Goal: Task Accomplishment & Management: Manage account settings

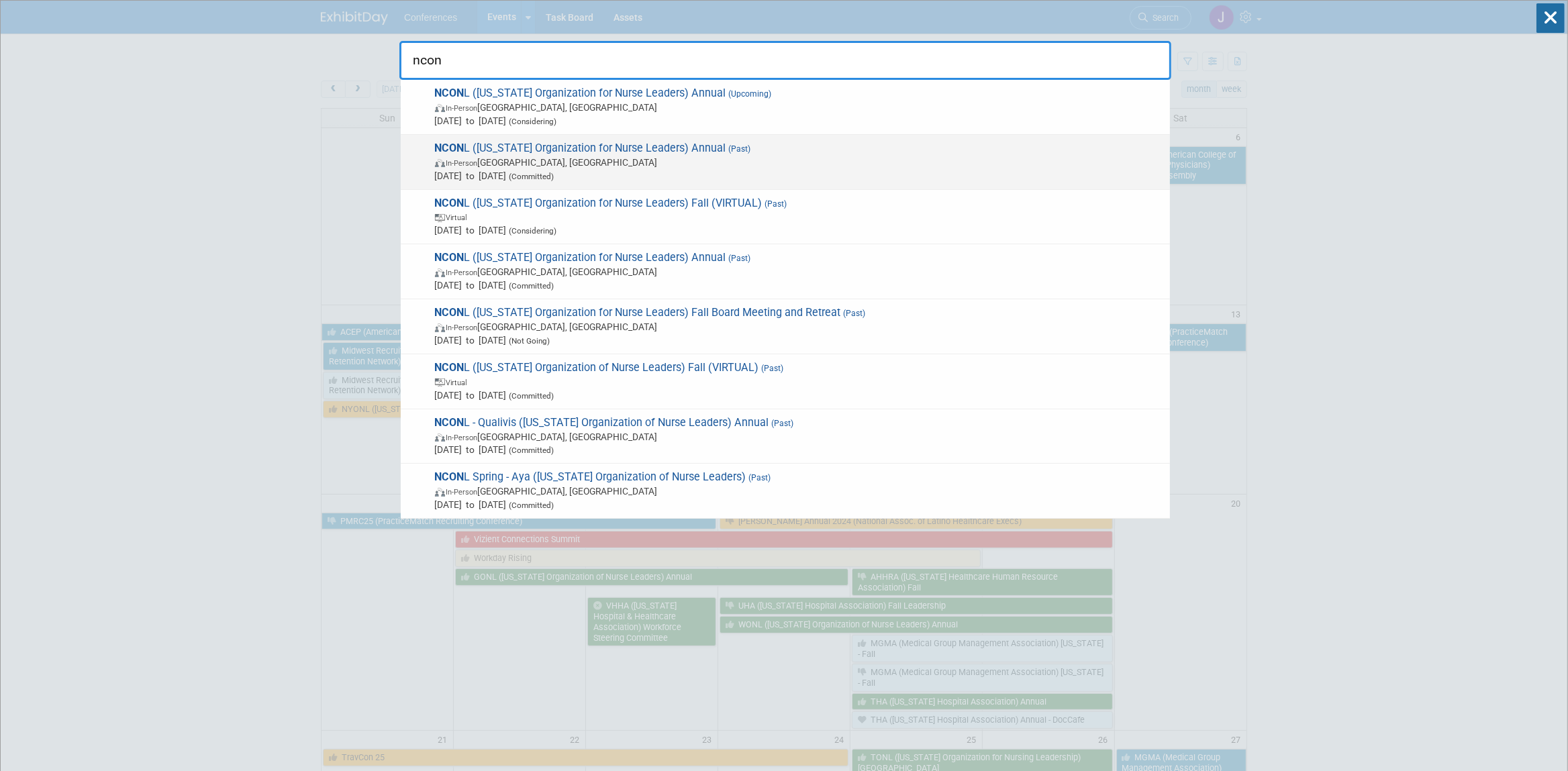
type input "ncon"
click at [682, 165] on span "In-Person [GEOGRAPHIC_DATA], [GEOGRAPHIC_DATA]" at bounding box center [799, 162] width 729 height 13
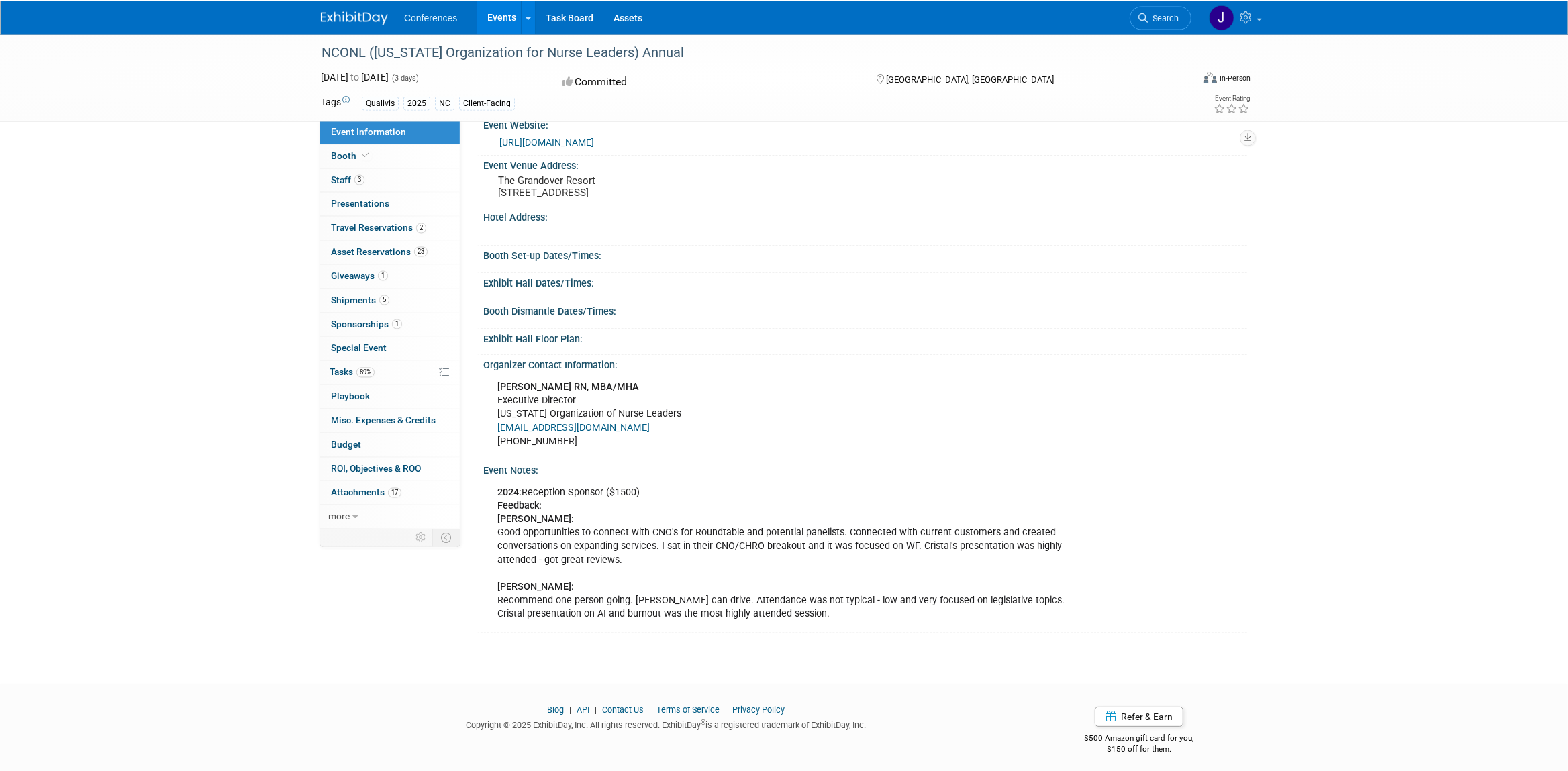
scroll to position [210, 0]
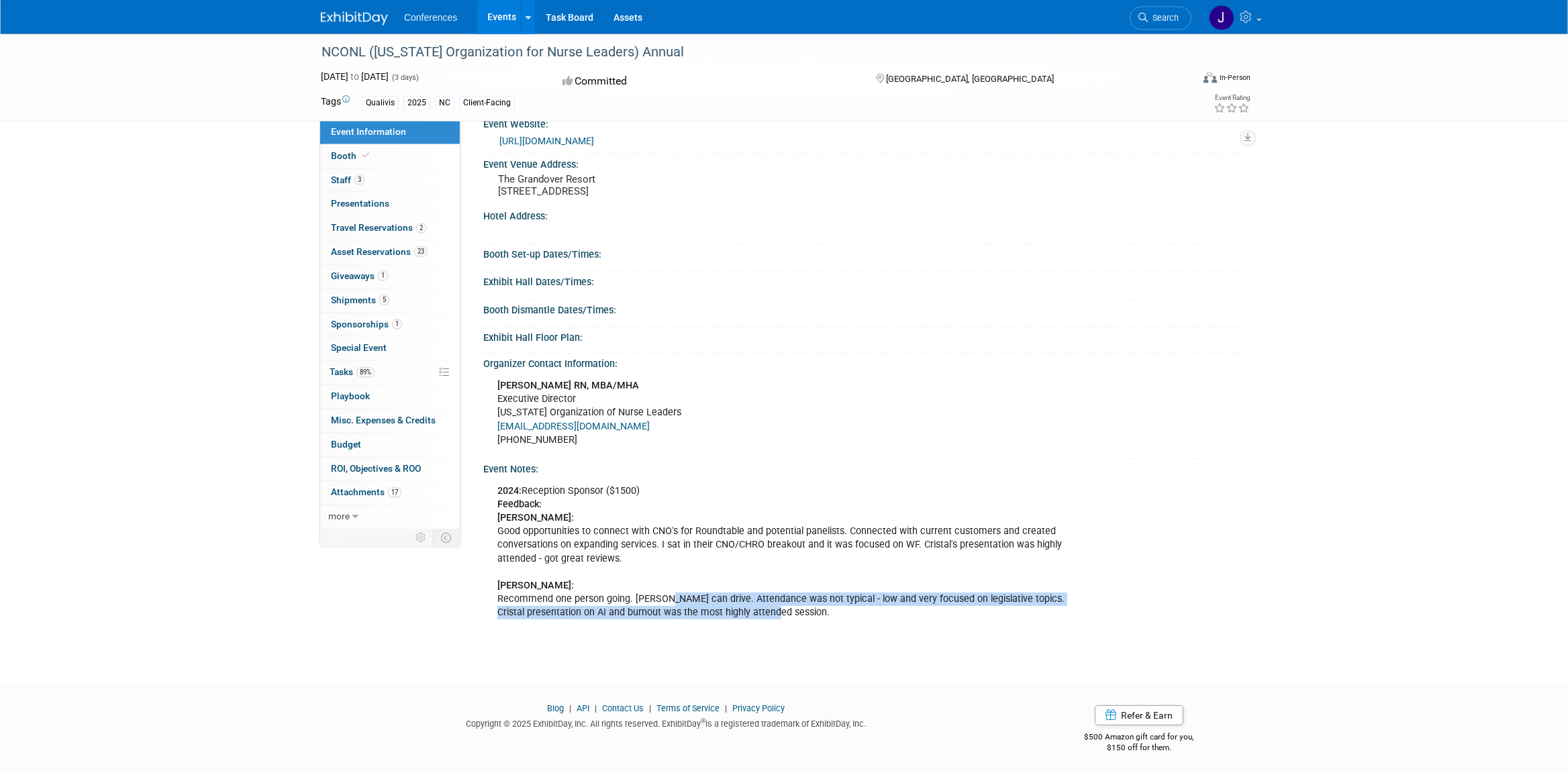
drag, startPoint x: 780, startPoint y: 627, endPoint x: 661, endPoint y: 606, distance: 120.8
click at [661, 606] on div "2024: Reception Sponsor ($1500) Feedback: Sherry: Good opportunities to connect…" at bounding box center [793, 551] width 610 height 148
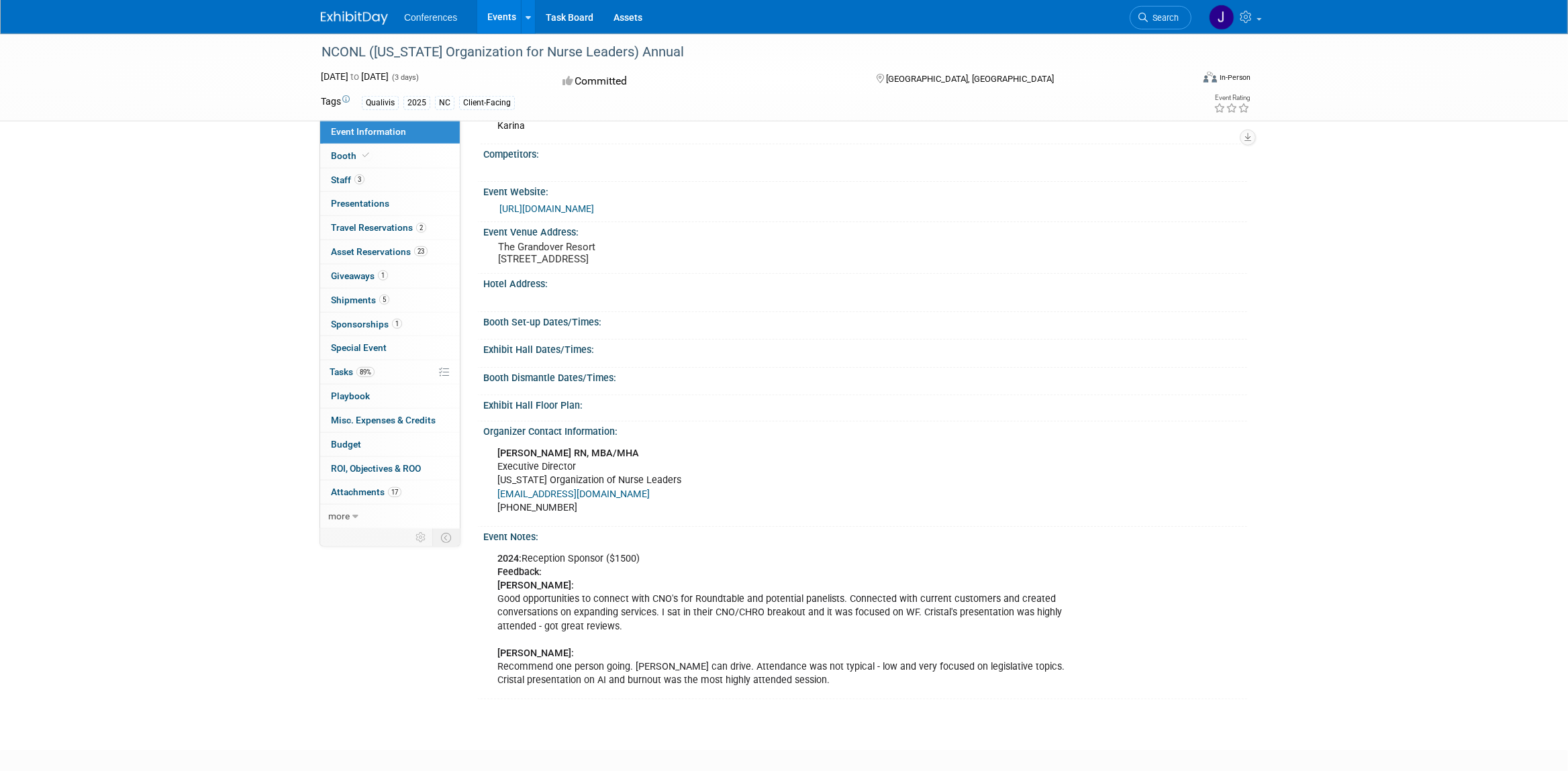
click at [661, 607] on div "2024: Reception Sponsor ($1500) Feedback: Sherry: Good opportunities to connect…" at bounding box center [793, 620] width 610 height 148
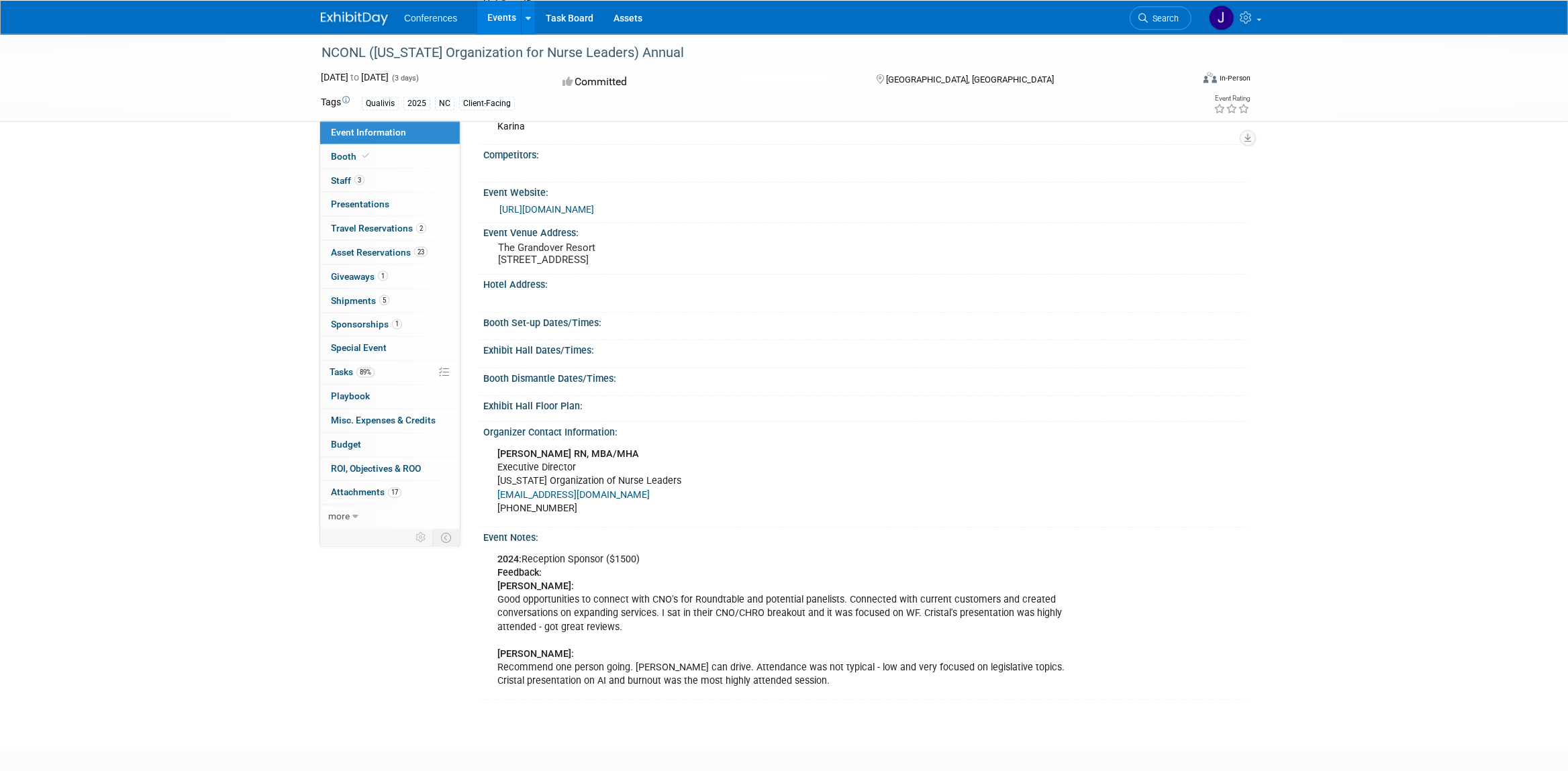
scroll to position [142, 0]
click at [594, 212] on link "https://nconl.memberclicks.net/index.php?option=com_mcform&view=ngforms&id=2223…" at bounding box center [547, 209] width 95 height 11
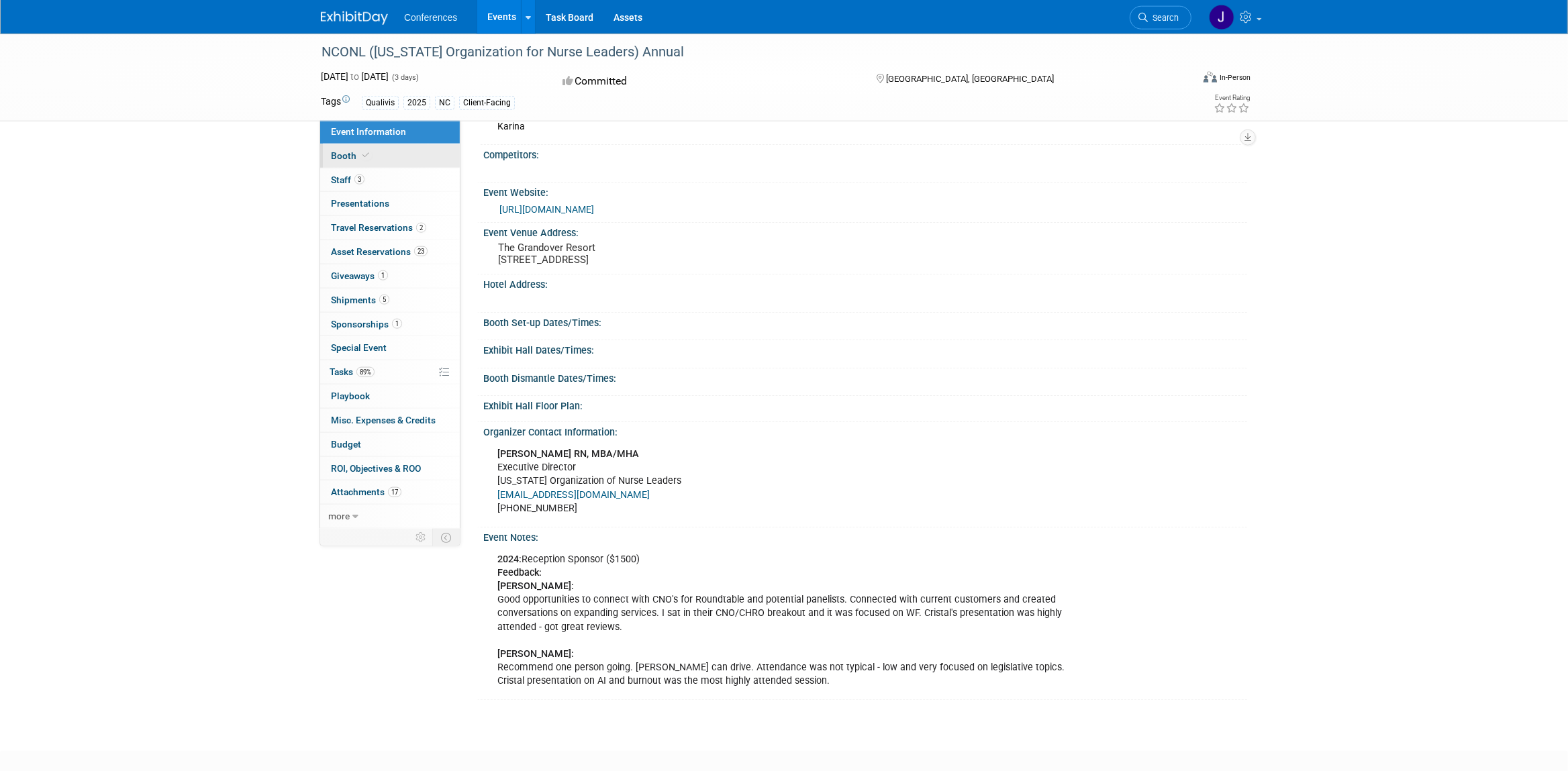
click at [389, 158] on link "Booth" at bounding box center [390, 156] width 140 height 24
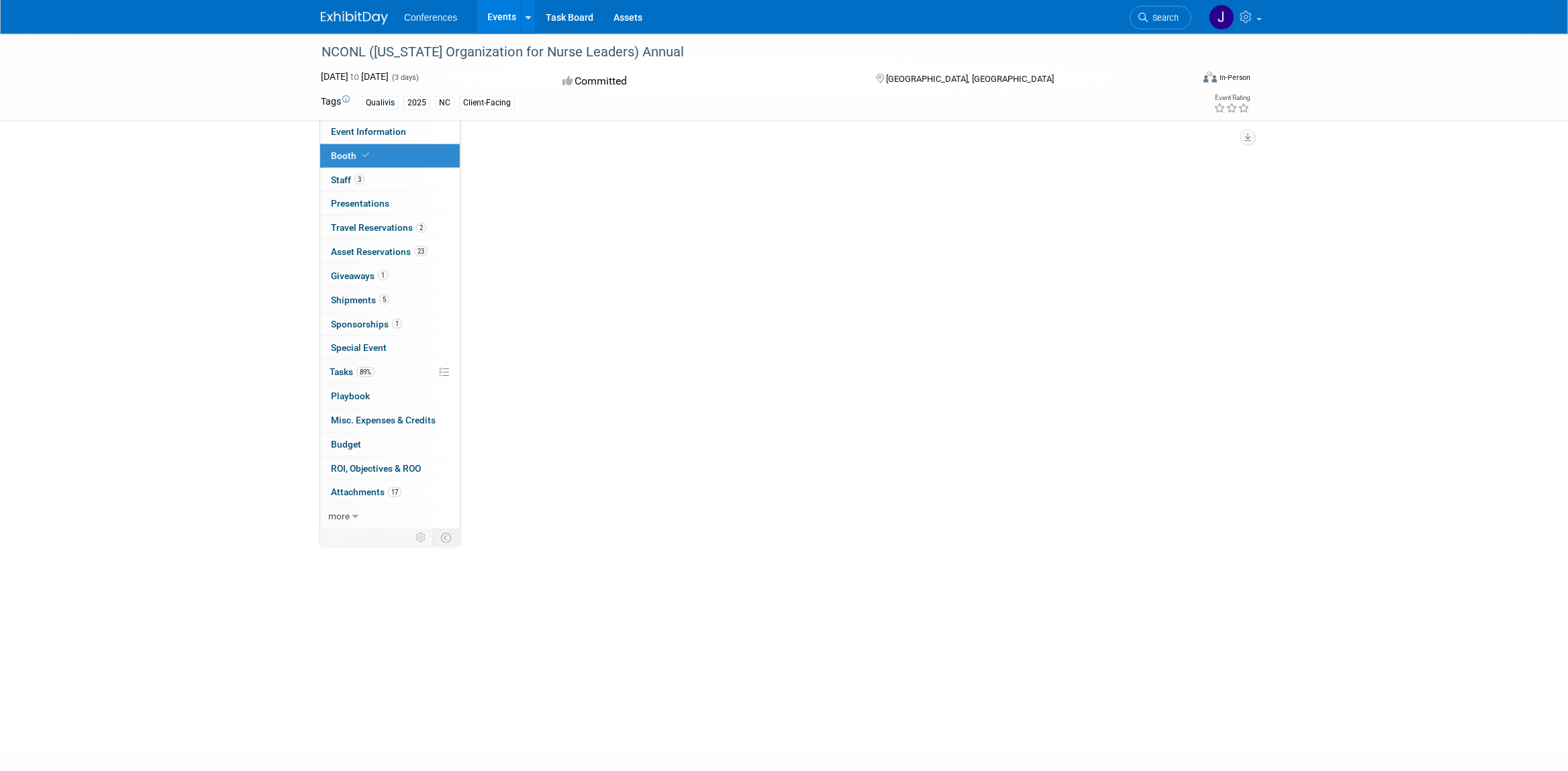
scroll to position [0, 0]
select select "6' tabletop"
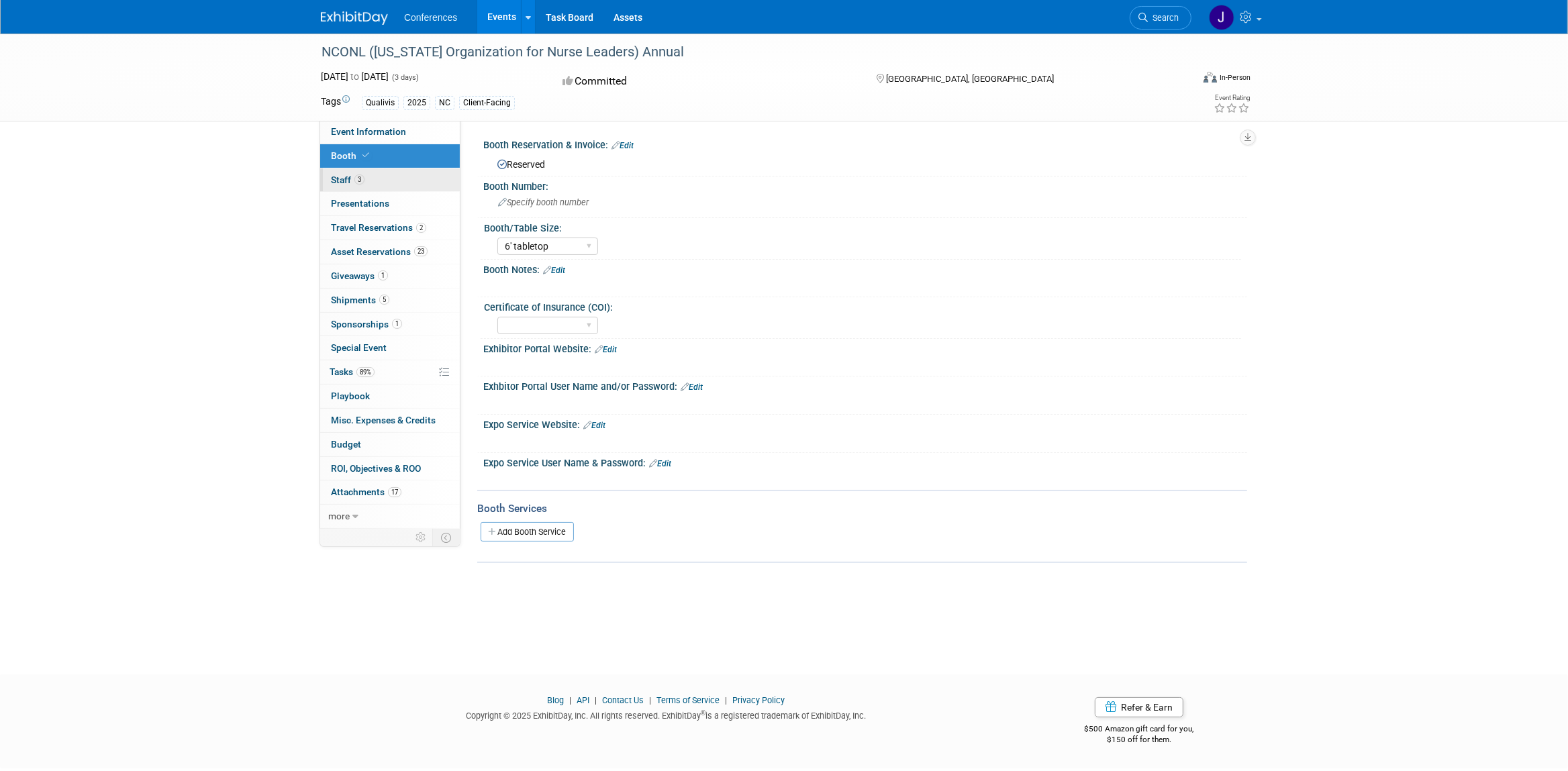
click at [380, 176] on link "3 Staff 3" at bounding box center [390, 180] width 140 height 24
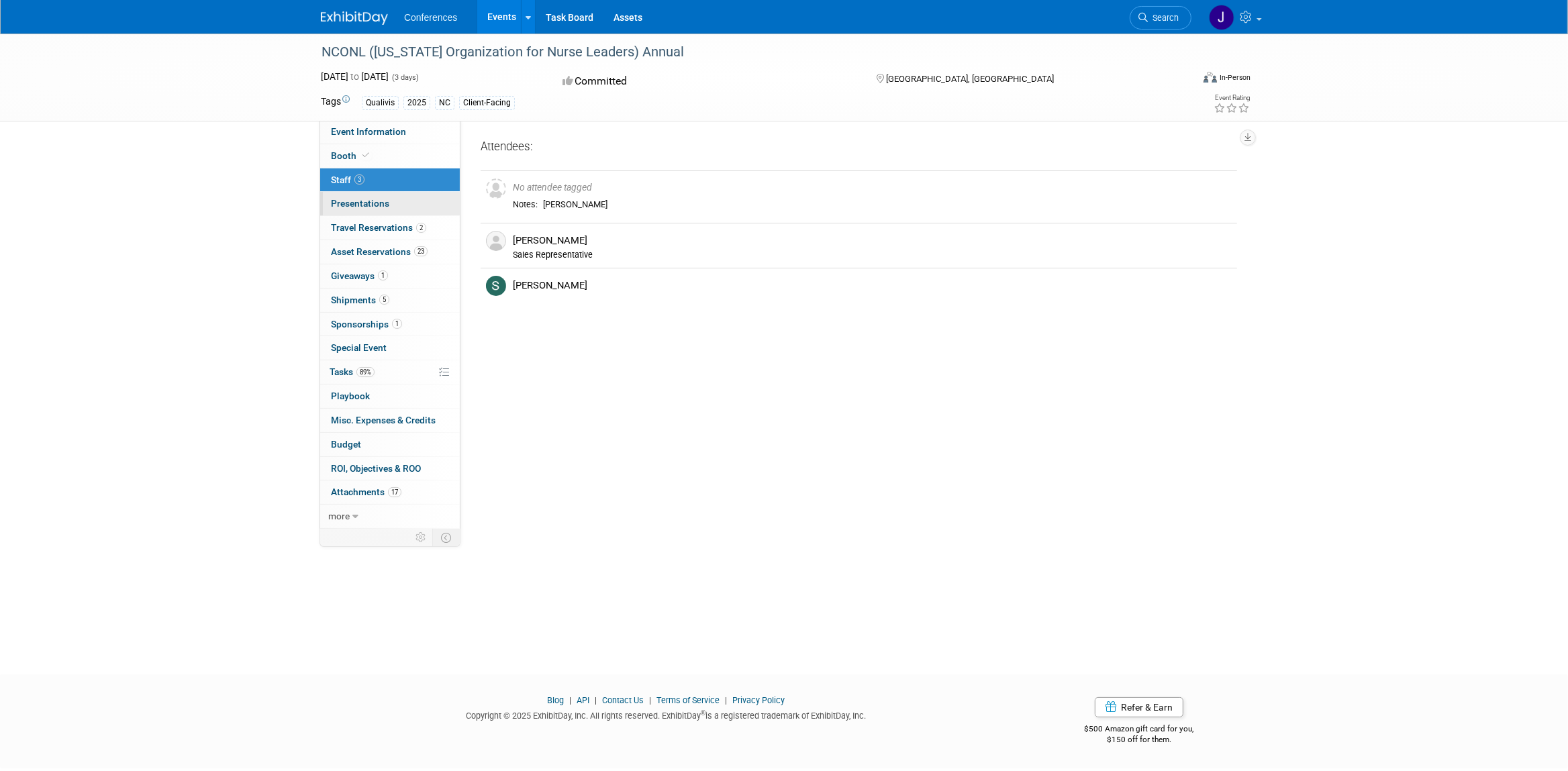
click at [369, 207] on span "Presentations 0" at bounding box center [360, 203] width 58 height 11
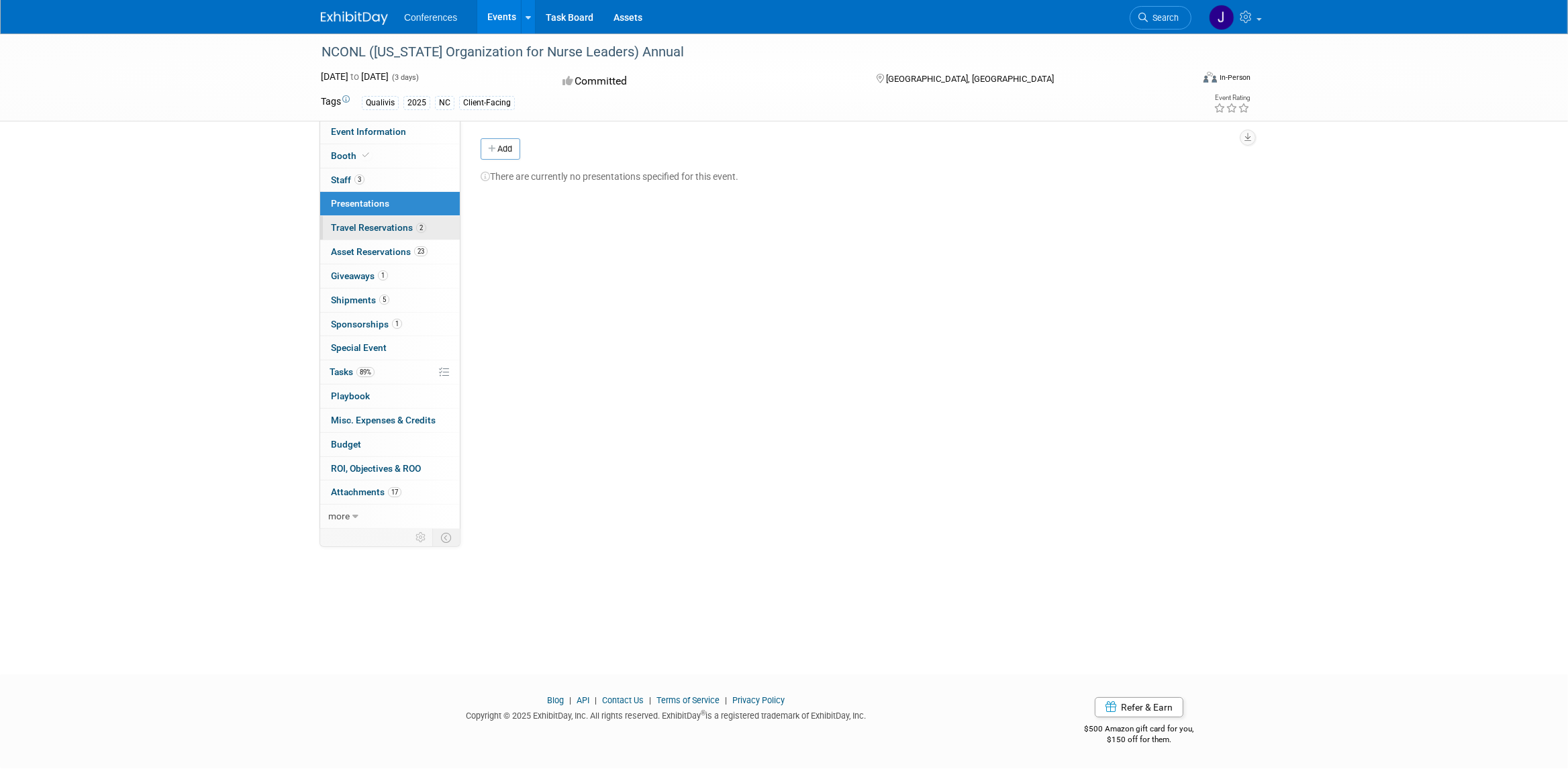
click at [359, 227] on span "Travel Reservations 2" at bounding box center [379, 227] width 96 height 11
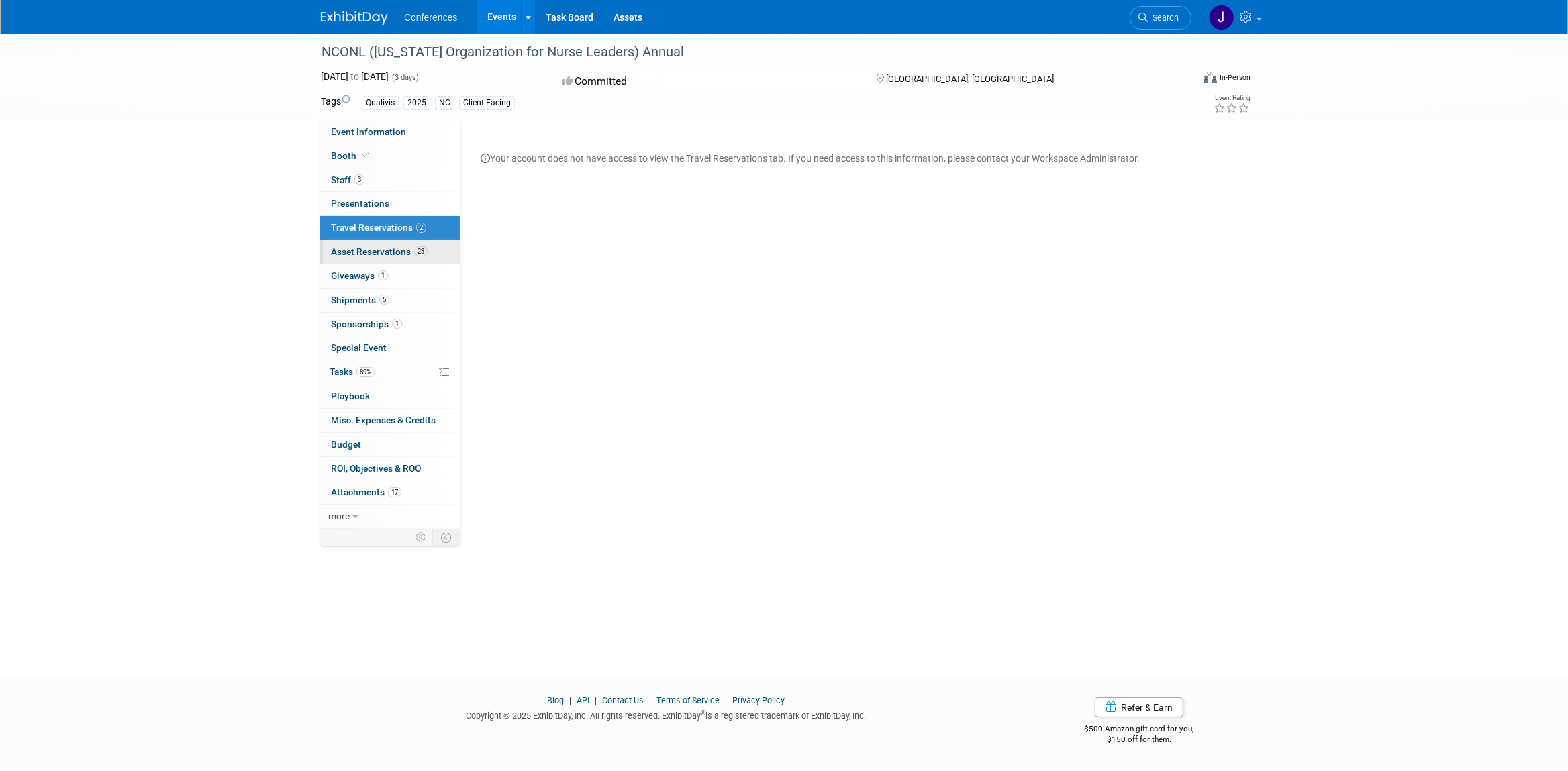
click at [356, 244] on link "23 Asset Reservations 23" at bounding box center [390, 252] width 140 height 24
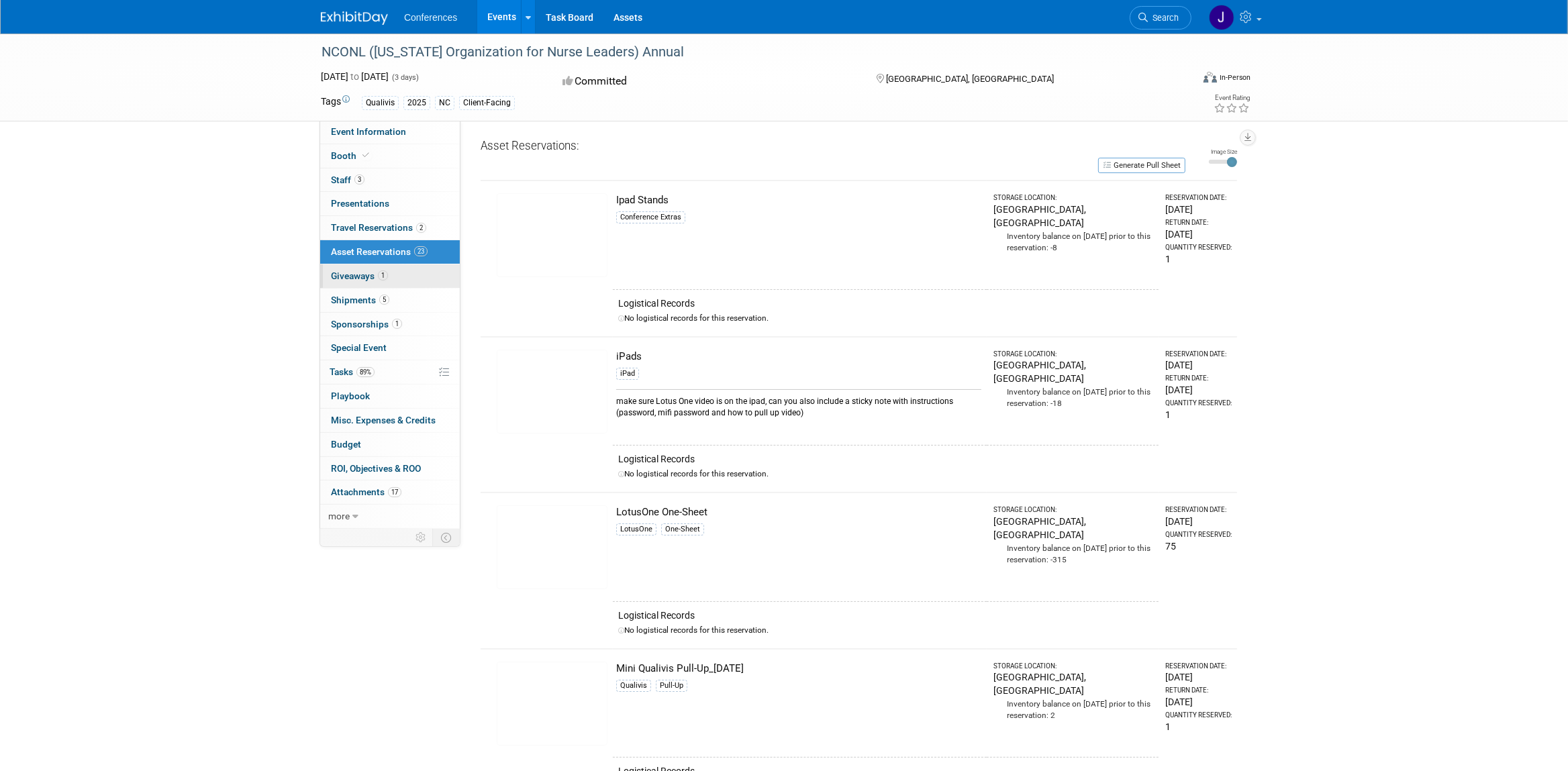
click at [355, 272] on link "1 Giveaways 1" at bounding box center [390, 276] width 140 height 24
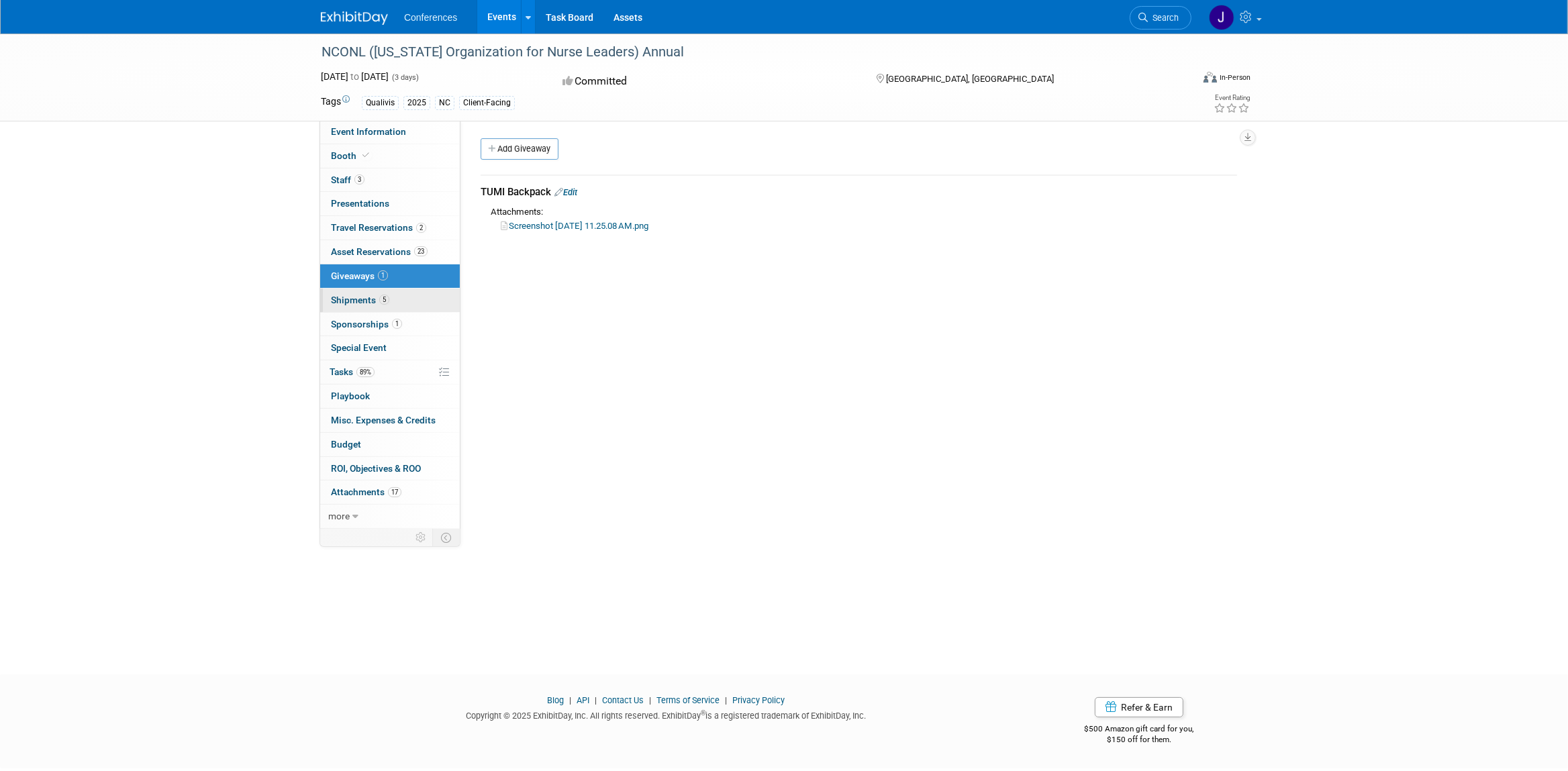
click at [351, 303] on span "Shipments 5" at bounding box center [360, 300] width 58 height 11
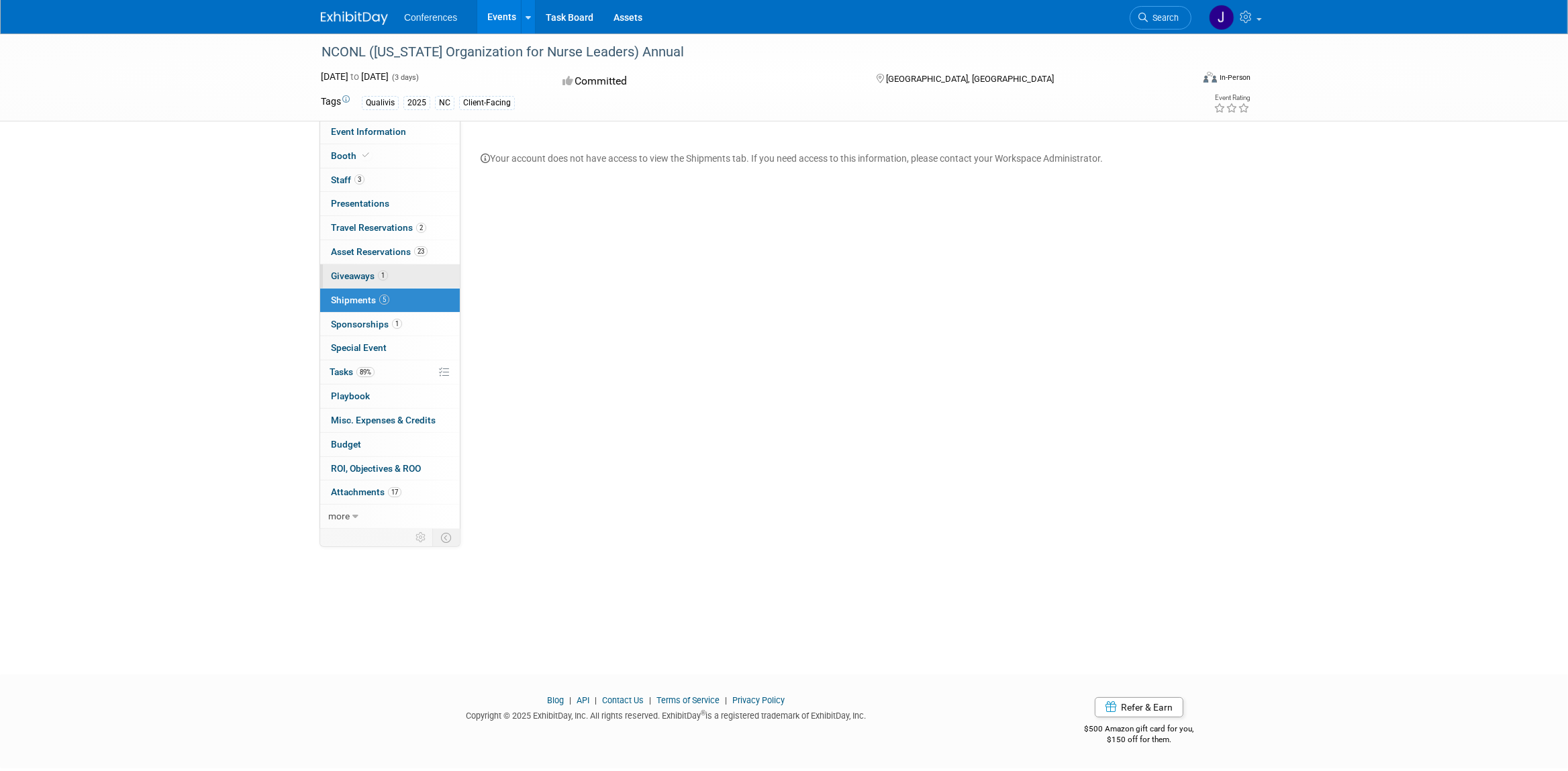
click at [348, 282] on span "Giveaways 1" at bounding box center [359, 276] width 57 height 11
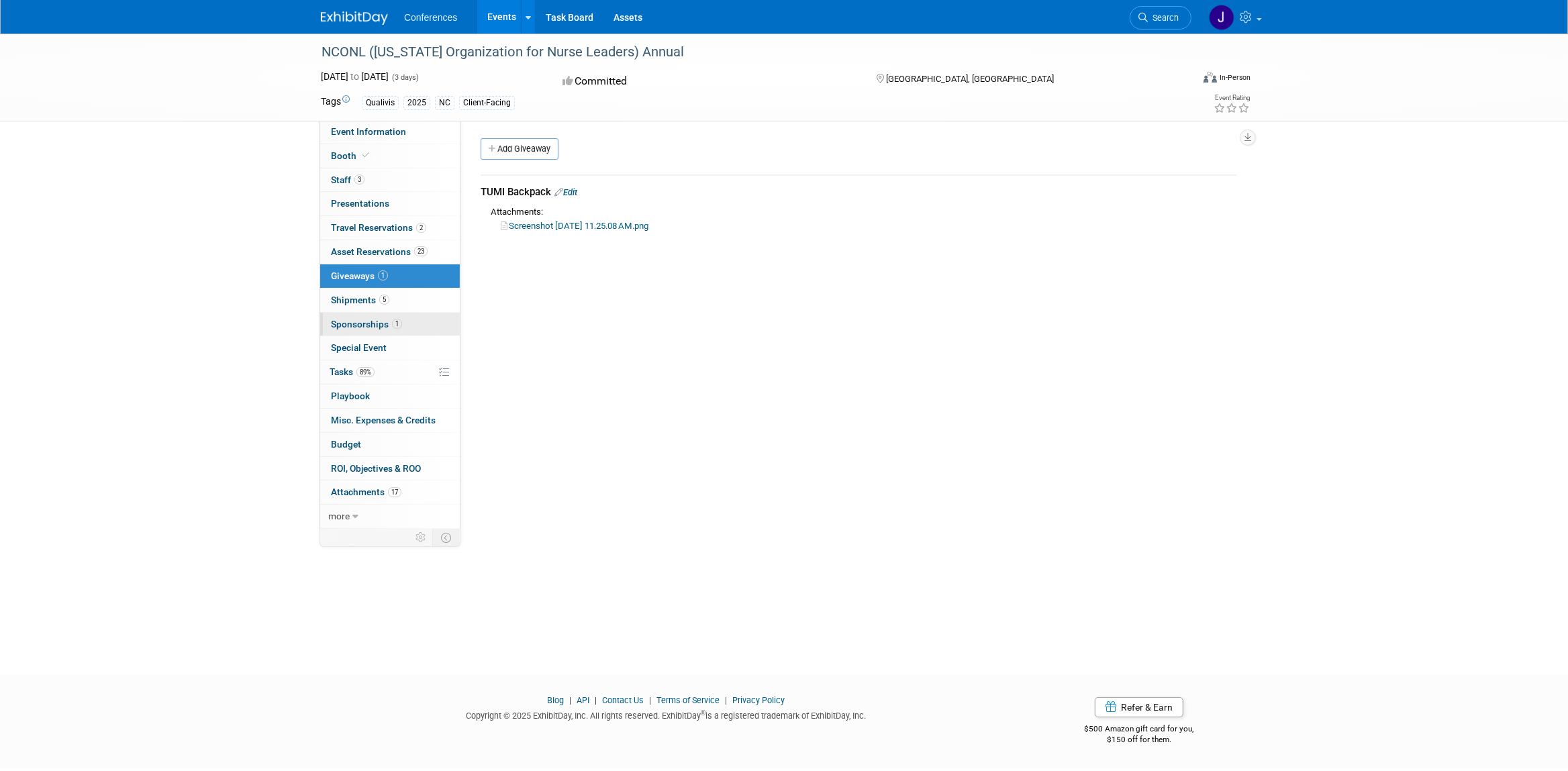
click at [344, 319] on link "1 Sponsorships 1" at bounding box center [390, 325] width 140 height 24
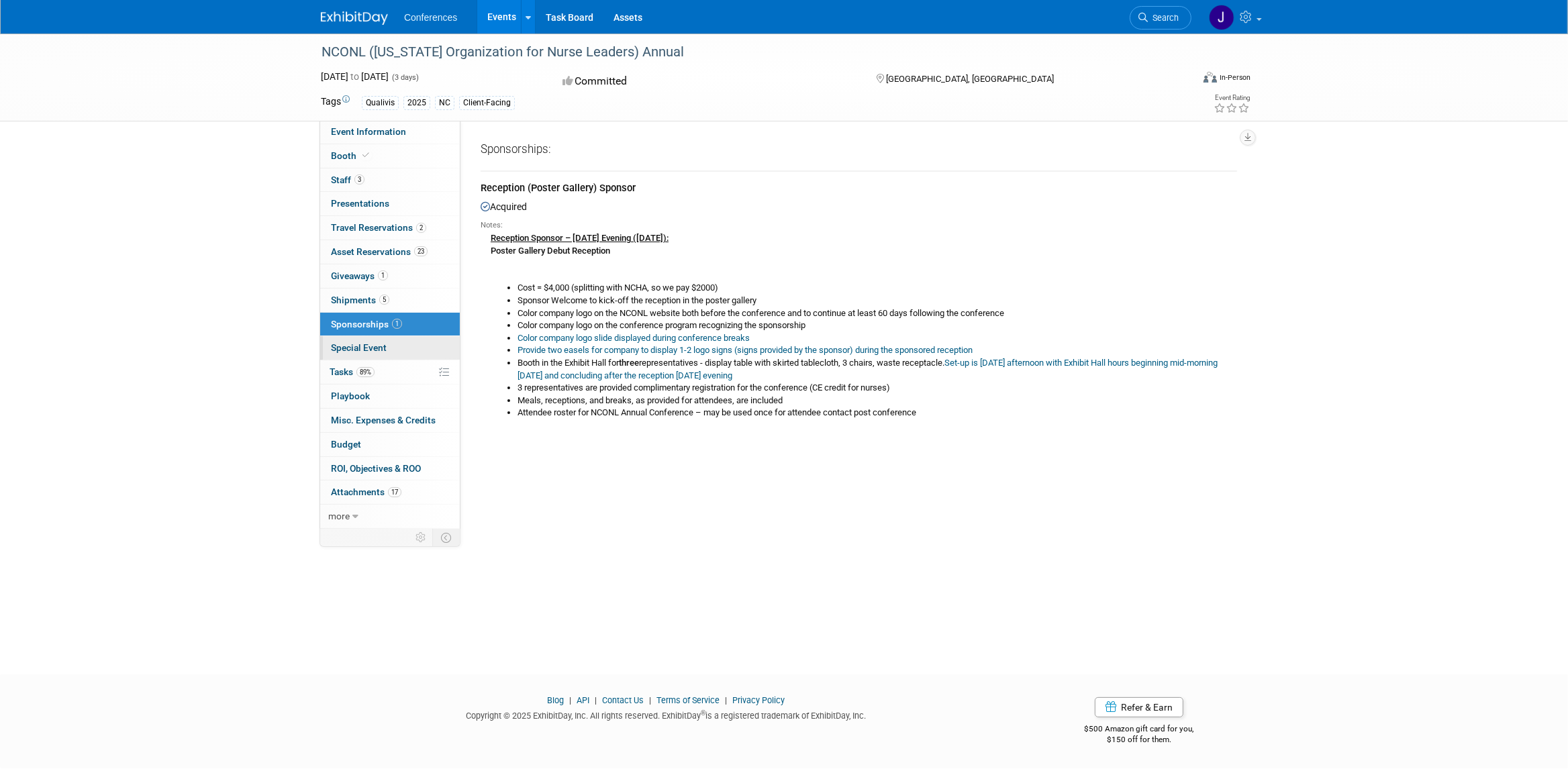
click at [345, 346] on span "Special Event" at bounding box center [358, 347] width 56 height 11
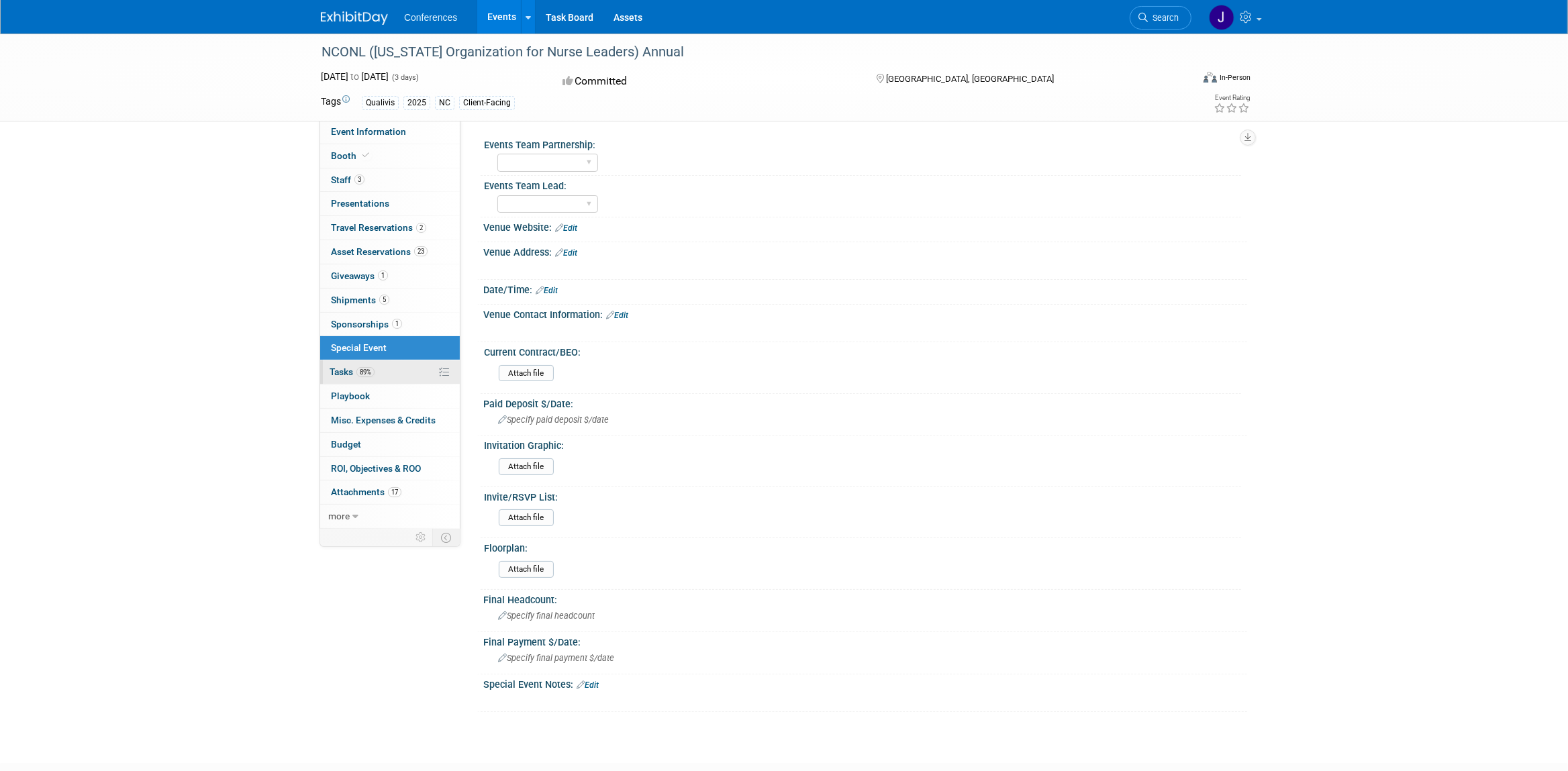
click at [353, 376] on span "Tasks 89%" at bounding box center [351, 372] width 45 height 11
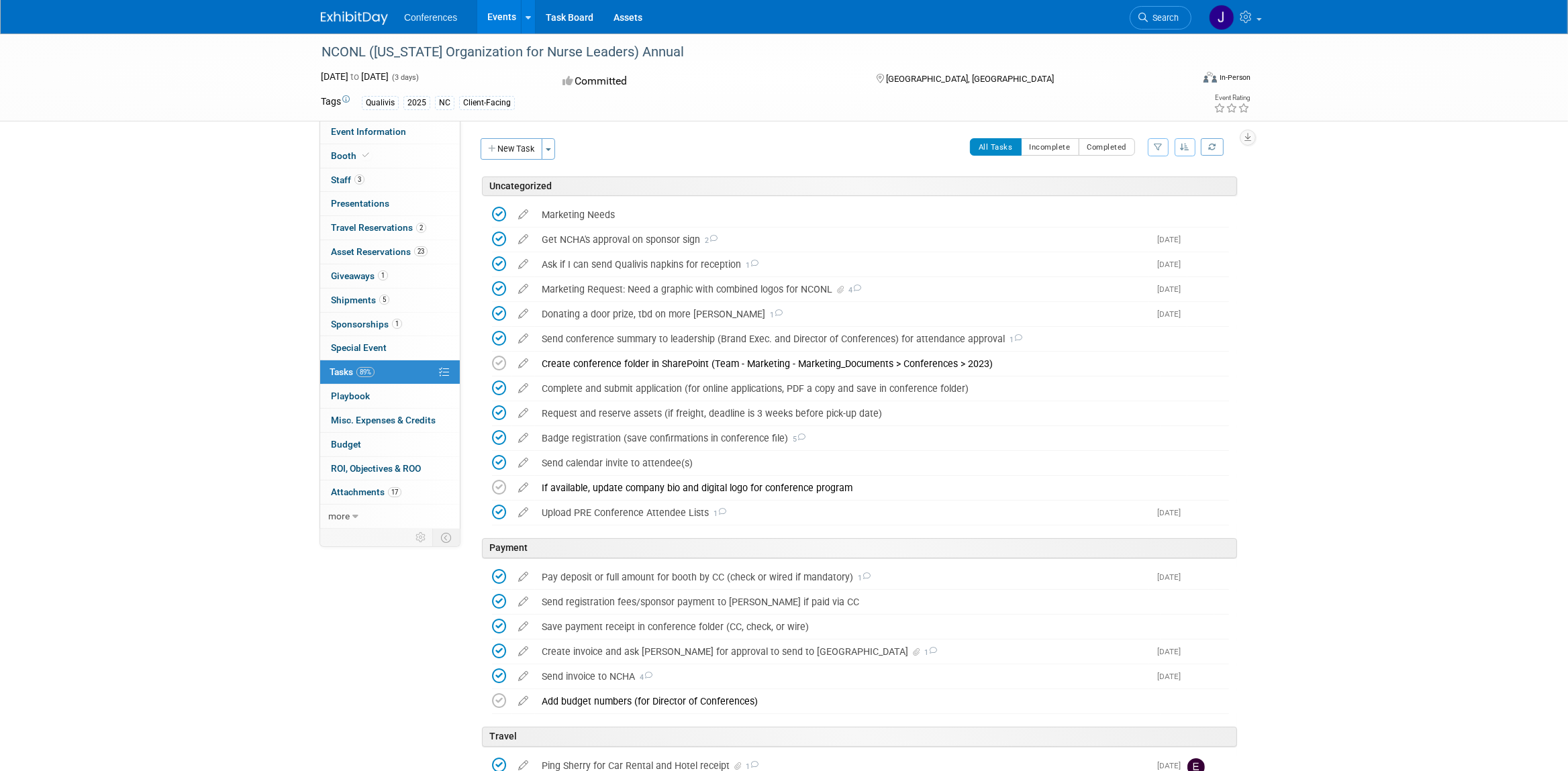
click at [355, 384] on div "89% Tasks 89% Tasks" at bounding box center [390, 373] width 140 height 24
click at [355, 399] on span "Playbook 0" at bounding box center [351, 396] width 39 height 11
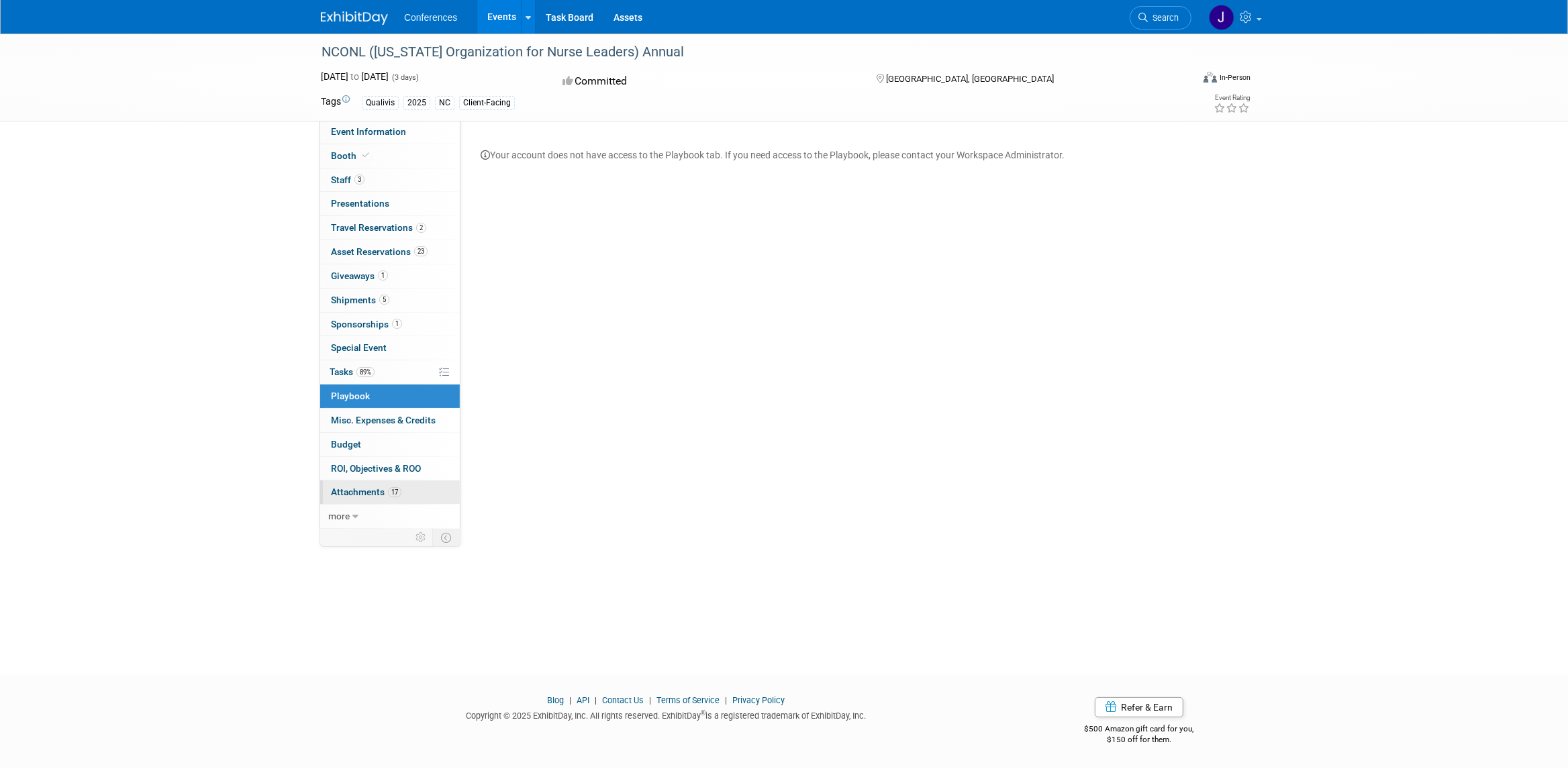
click at [355, 490] on link "17 Attachments 17" at bounding box center [390, 493] width 140 height 24
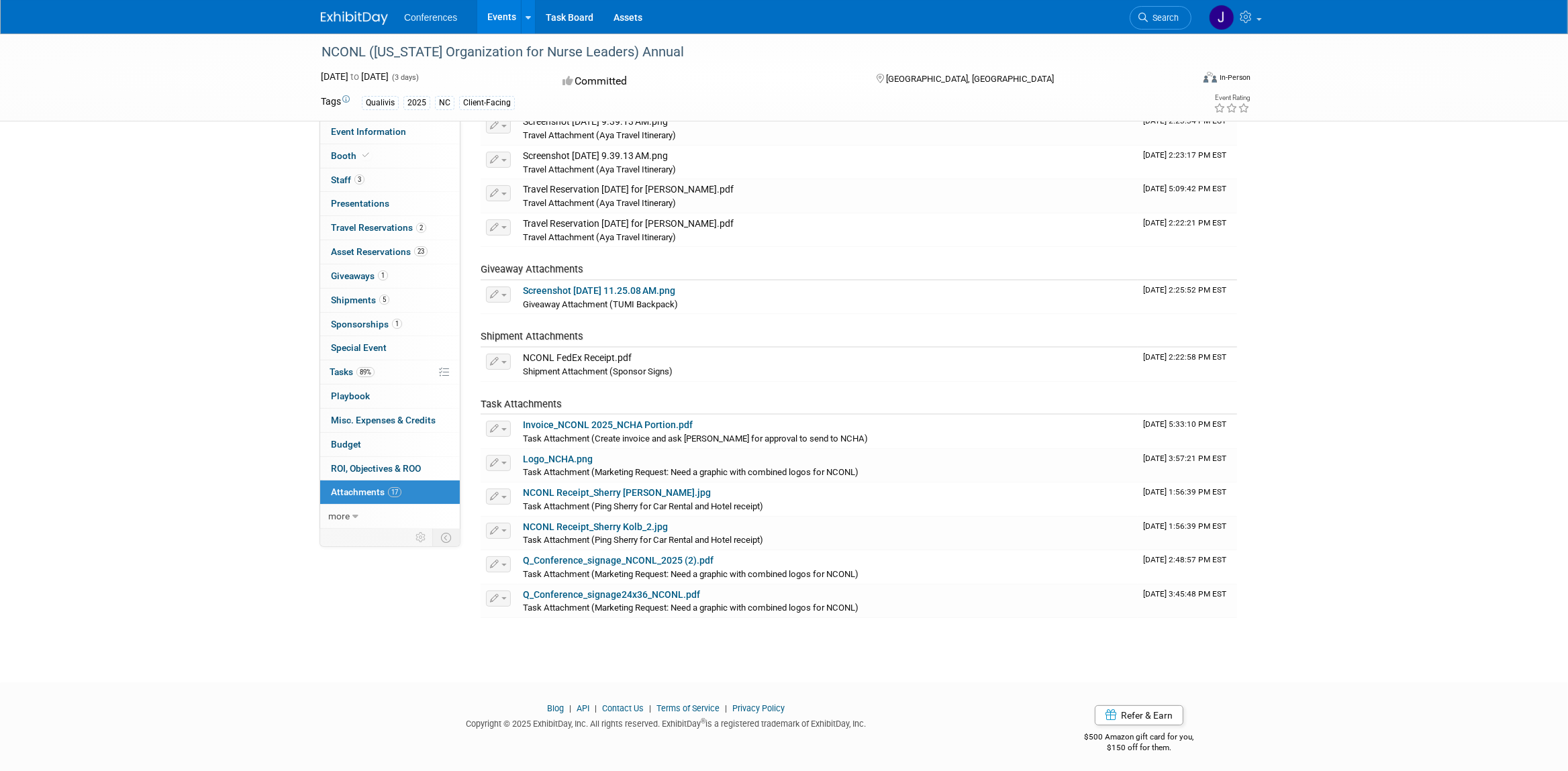
scroll to position [267, 0]
